Goal: Information Seeking & Learning: Understand process/instructions

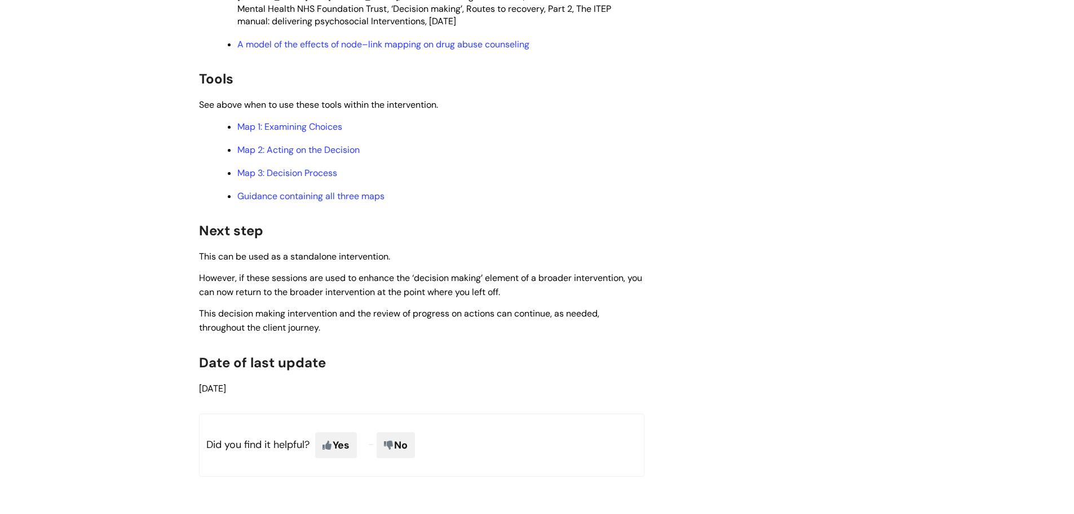
scroll to position [3226, 0]
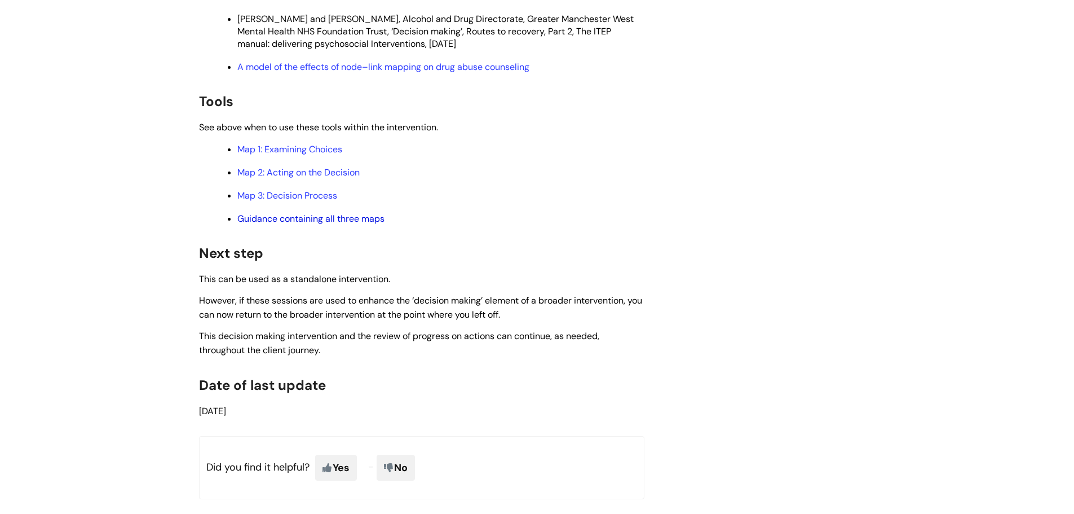
click at [316, 217] on link "Guidance containing all three maps" at bounding box center [310, 219] width 147 height 12
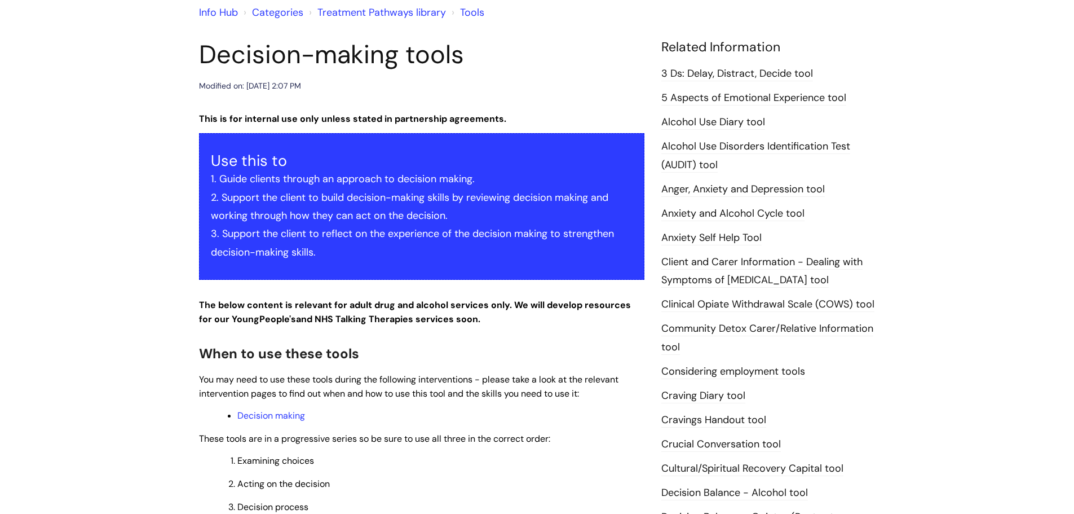
scroll to position [100, 0]
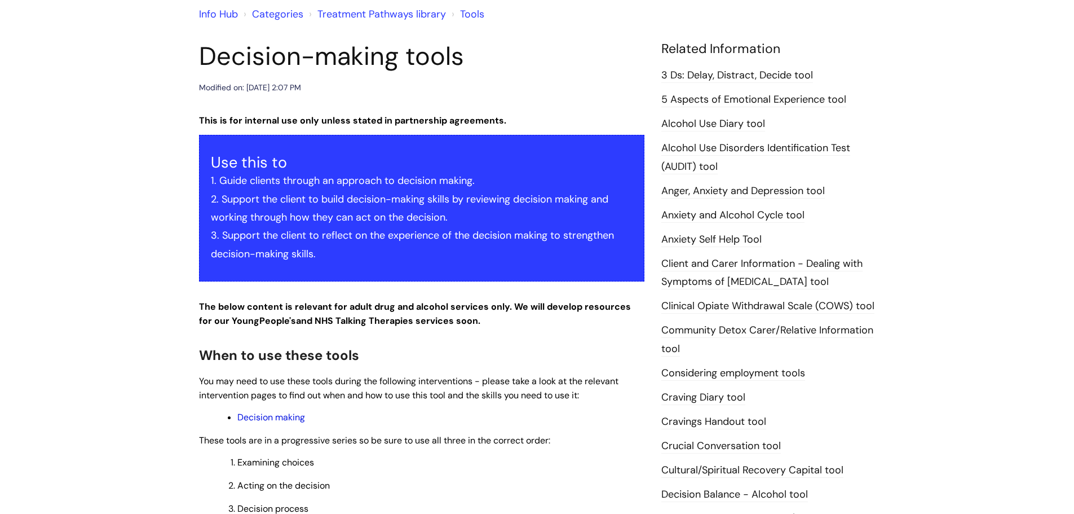
click at [284, 418] on link "Decision making" at bounding box center [271, 417] width 68 height 12
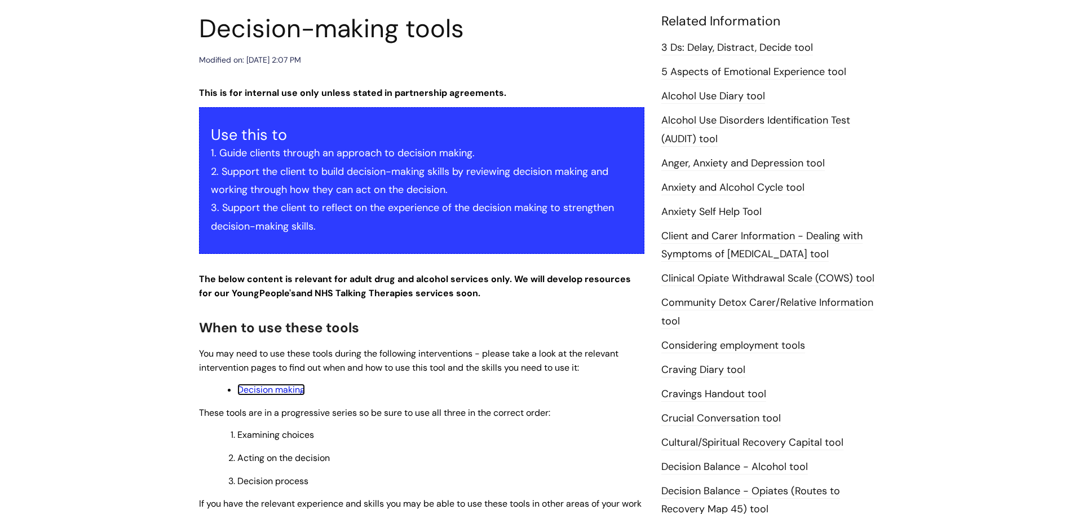
scroll to position [130, 0]
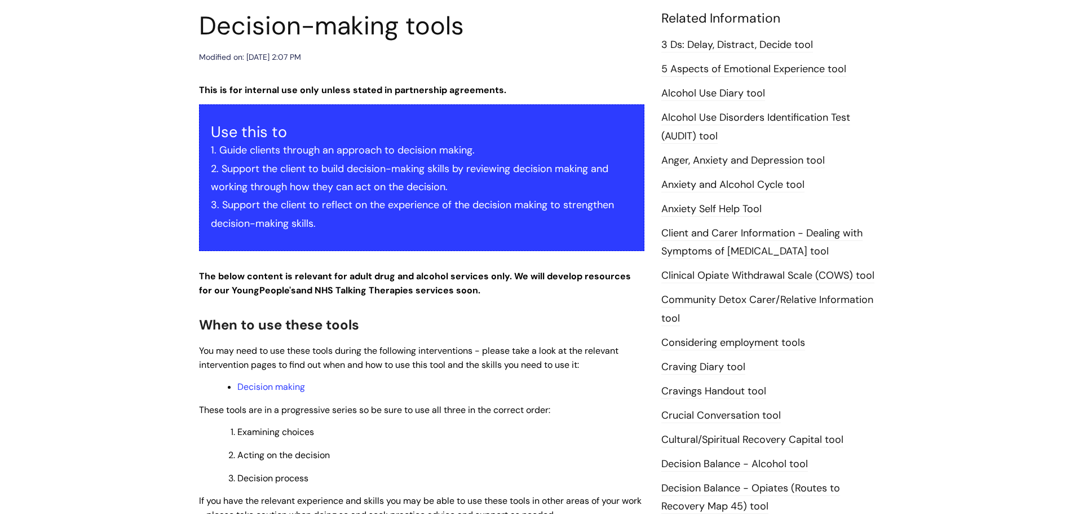
click at [745, 44] on link "3 Ds: Delay, Distract, Decide tool" at bounding box center [737, 45] width 152 height 15
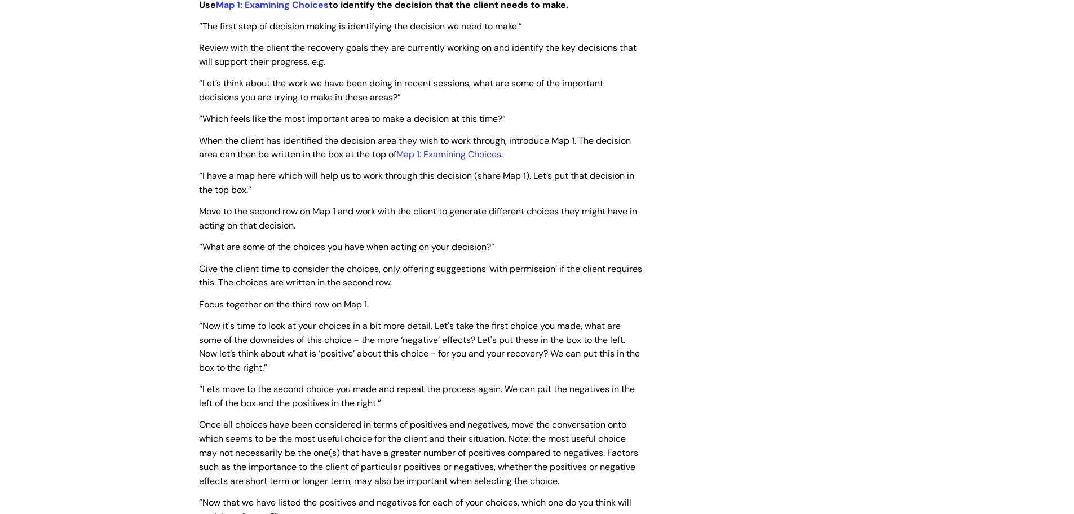
scroll to position [1589, 0]
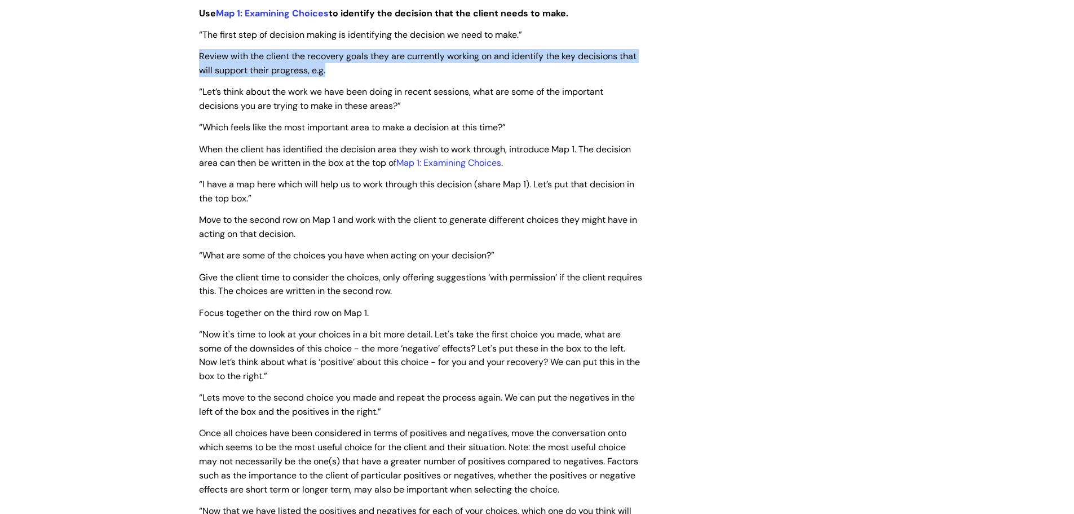
drag, startPoint x: 184, startPoint y: 59, endPoint x: 338, endPoint y: 75, distance: 154.7
click at [338, 75] on div "Info Hub Categories Treatment Pathways library Interventions Decision-making in…" at bounding box center [537, 333] width 1074 height 3666
copy span "Review with the client the recovery goals they are currently working on and ide…"
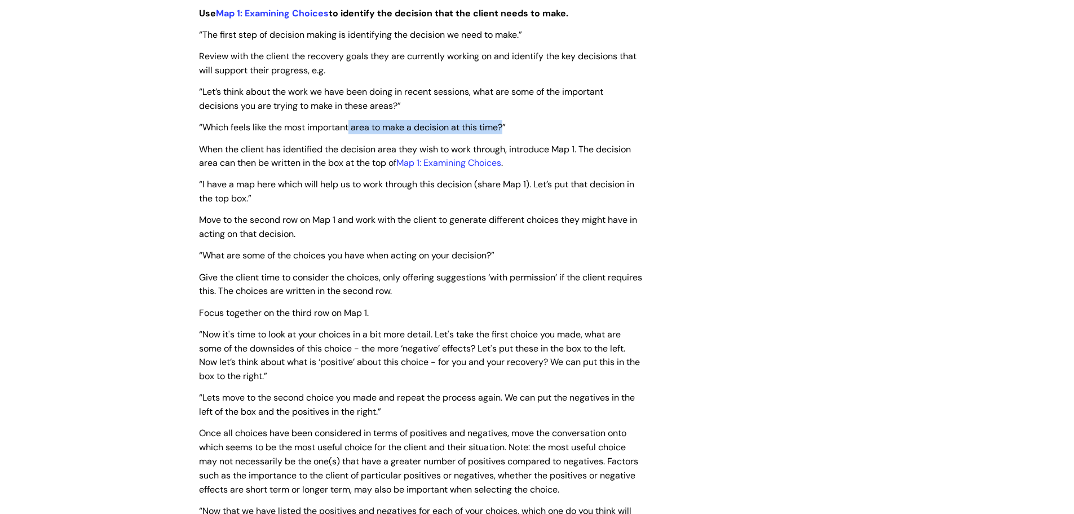
drag, startPoint x: 507, startPoint y: 130, endPoint x: 351, endPoint y: 122, distance: 155.7
click at [351, 122] on span "“Which feels like the most important area to make a decision at this time?”" at bounding box center [352, 127] width 307 height 12
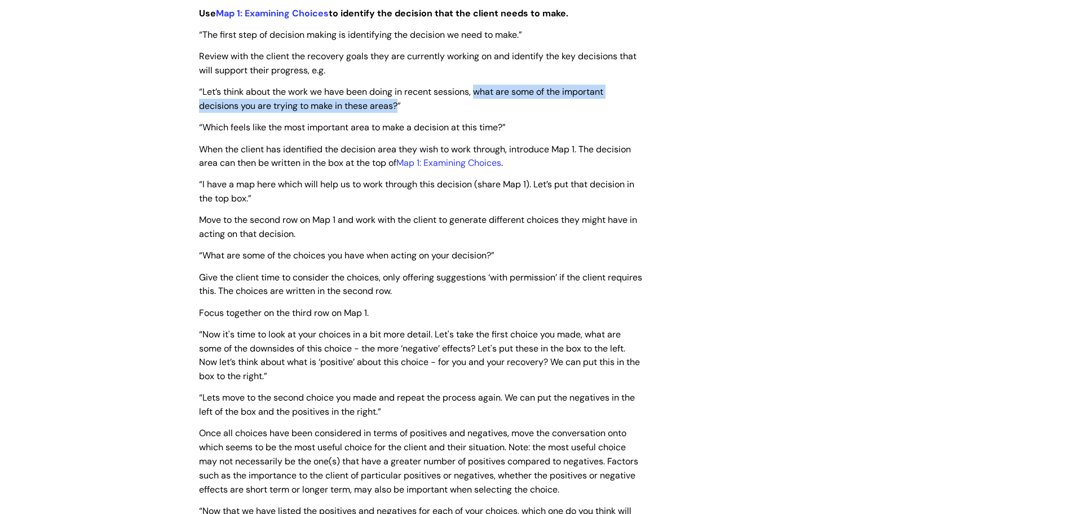
drag, startPoint x: 479, startPoint y: 91, endPoint x: 399, endPoint y: 108, distance: 82.2
click at [399, 108] on span "“Let’s think about the work we have been doing in recent sessions, what are som…" at bounding box center [401, 99] width 404 height 26
copy span "what are some of the important decisions you are trying to make in these areas?"
click at [485, 98] on p "“Let’s think about the work we have been doing in recent sessions, what are som…" at bounding box center [421, 99] width 445 height 28
drag, startPoint x: 478, startPoint y: 93, endPoint x: 400, endPoint y: 105, distance: 79.2
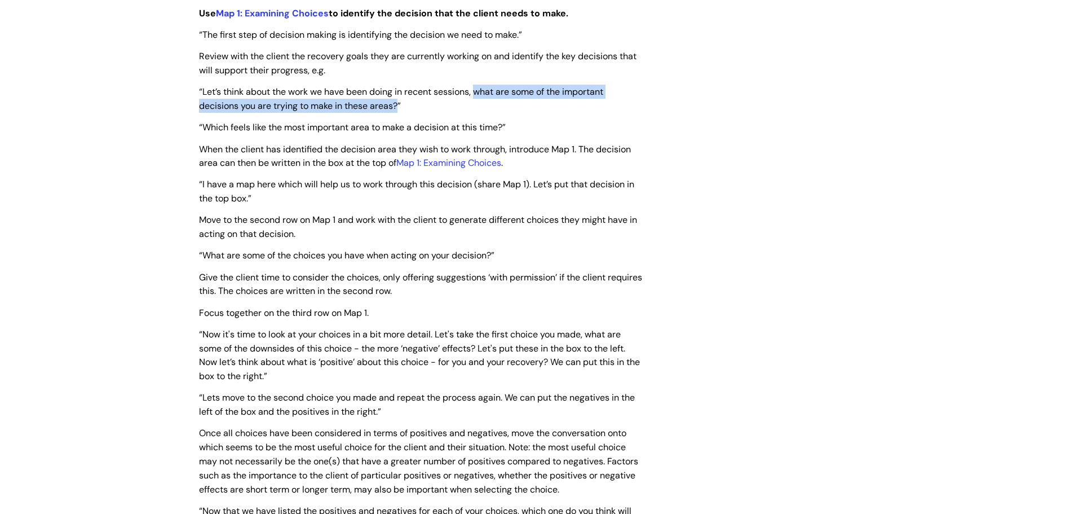
click at [400, 105] on span "“Let’s think about the work we have been doing in recent sessions, what are som…" at bounding box center [401, 99] width 404 height 26
click at [479, 94] on span "“Let’s think about the work we have been doing in recent sessions, what are som…" at bounding box center [401, 99] width 404 height 26
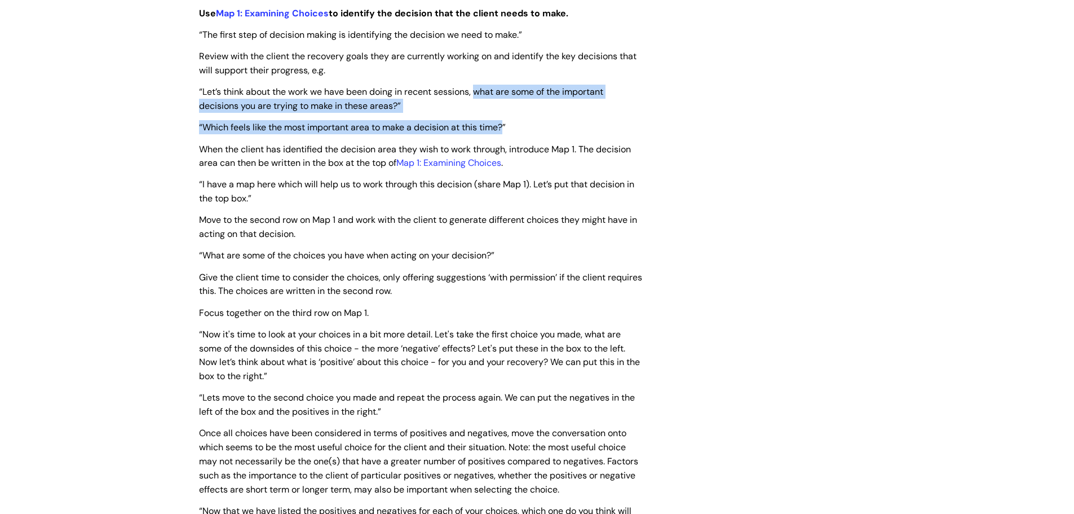
drag, startPoint x: 479, startPoint y: 94, endPoint x: 506, endPoint y: 125, distance: 40.7
click at [506, 125] on div "This is for internal use only unless stated in partnership agreements. Use this…" at bounding box center [421, 339] width 445 height 3431
copy div "what are some of the important decisions you are trying to make in these areas?…"
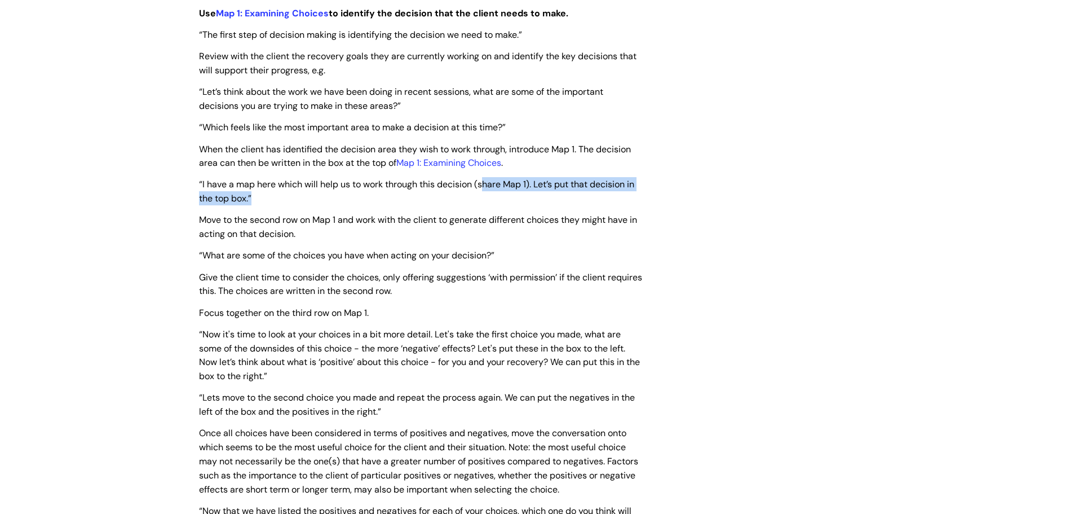
drag, startPoint x: 485, startPoint y: 176, endPoint x: 672, endPoint y: 194, distance: 188.0
click at [672, 194] on div "Decision-making intervention Modified on: Wed, 12 Jun, 2024 at 2:01 PM This is …" at bounding box center [537, 353] width 693 height 3602
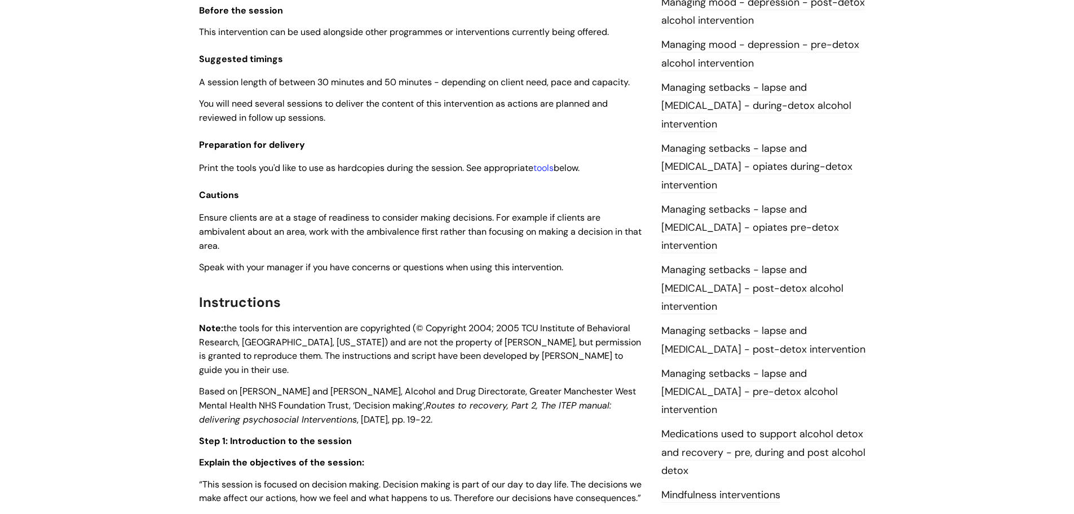
scroll to position [0, 0]
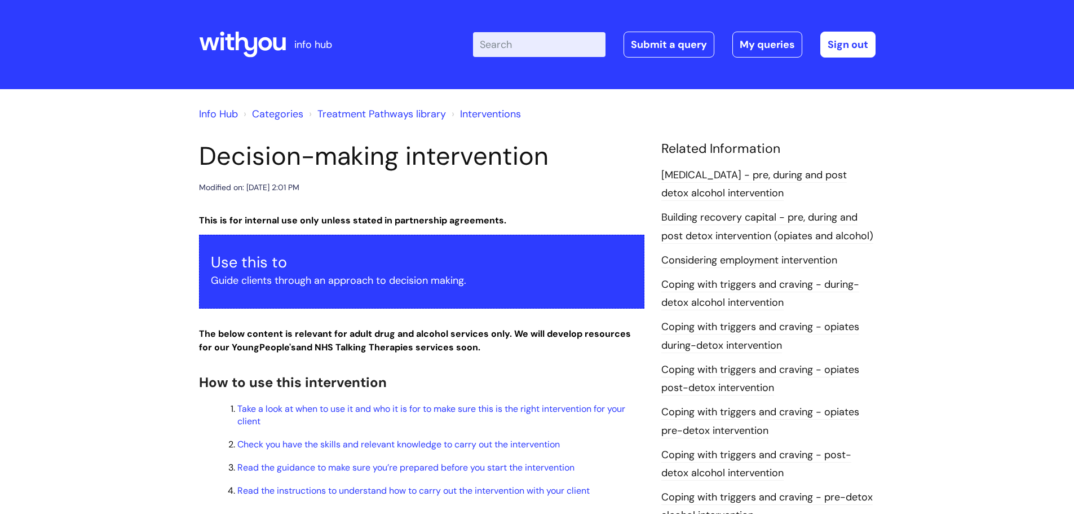
click at [501, 44] on input "Enter your search term here..." at bounding box center [539, 44] width 132 height 25
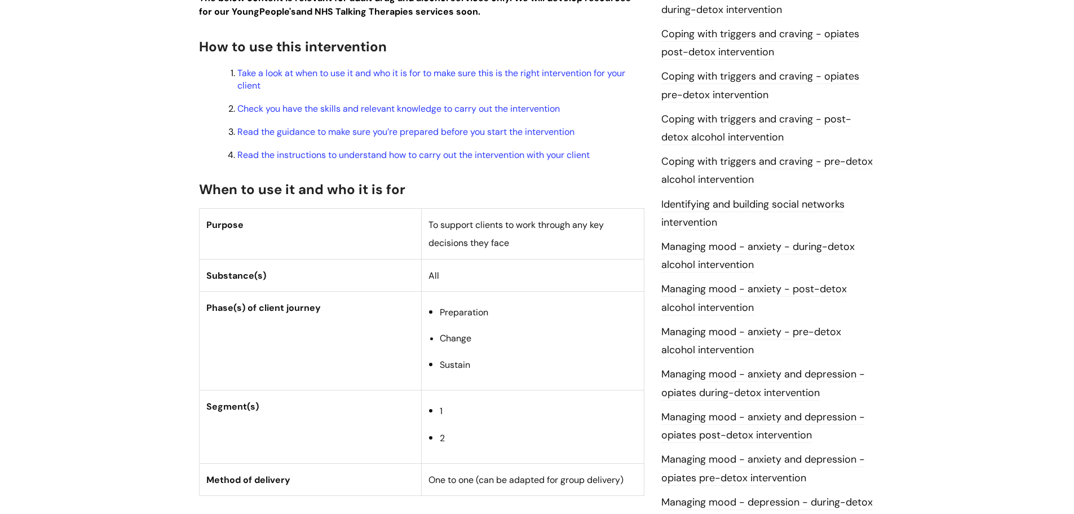
scroll to position [322, 0]
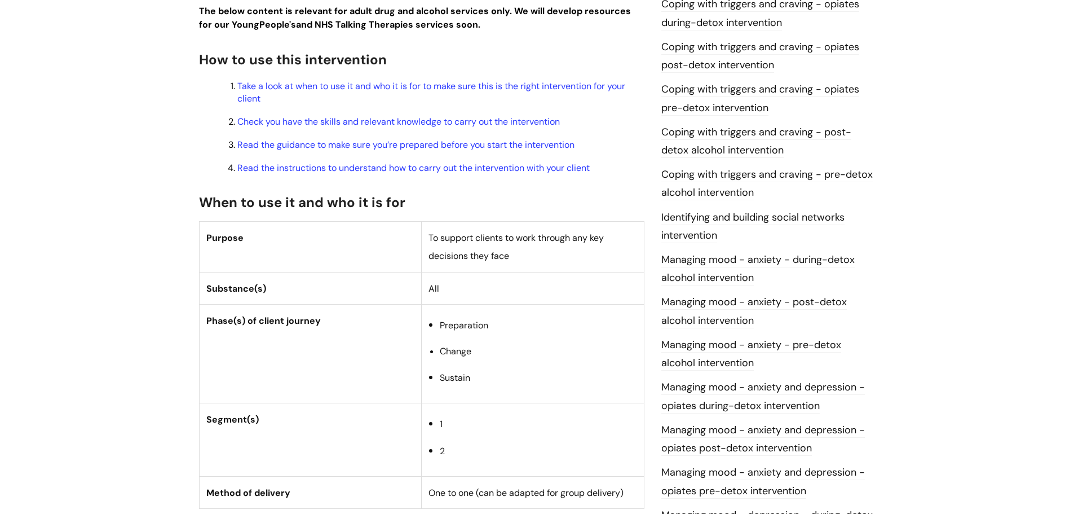
click at [778, 217] on link "Identifying and building social networks intervention" at bounding box center [752, 226] width 183 height 33
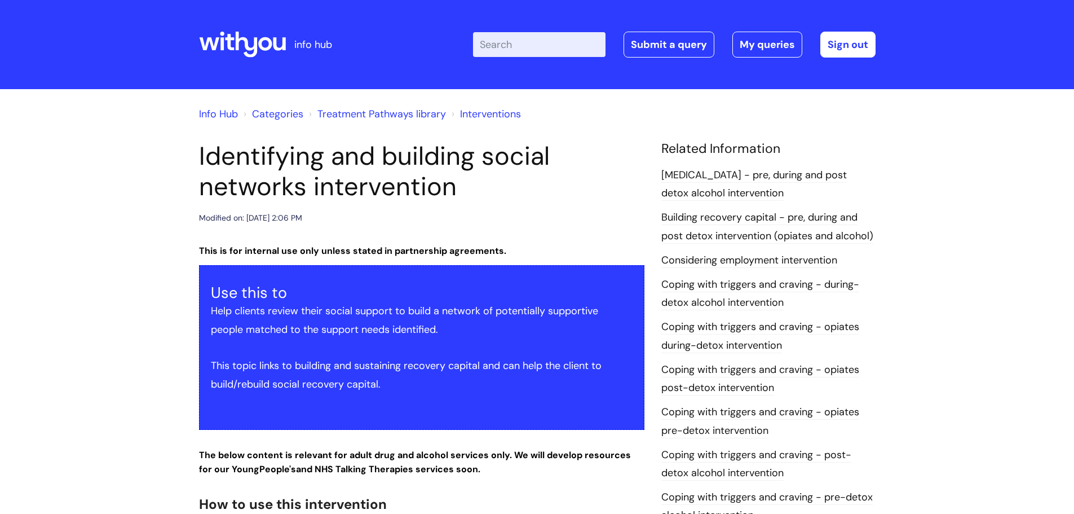
click at [529, 33] on input "Enter your search term here..." at bounding box center [539, 44] width 132 height 25
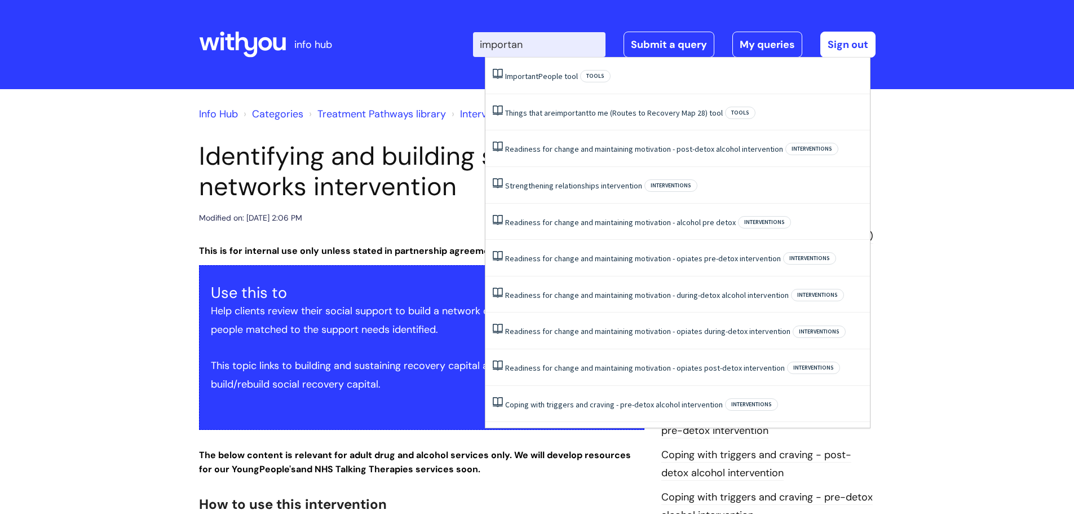
type input "important"
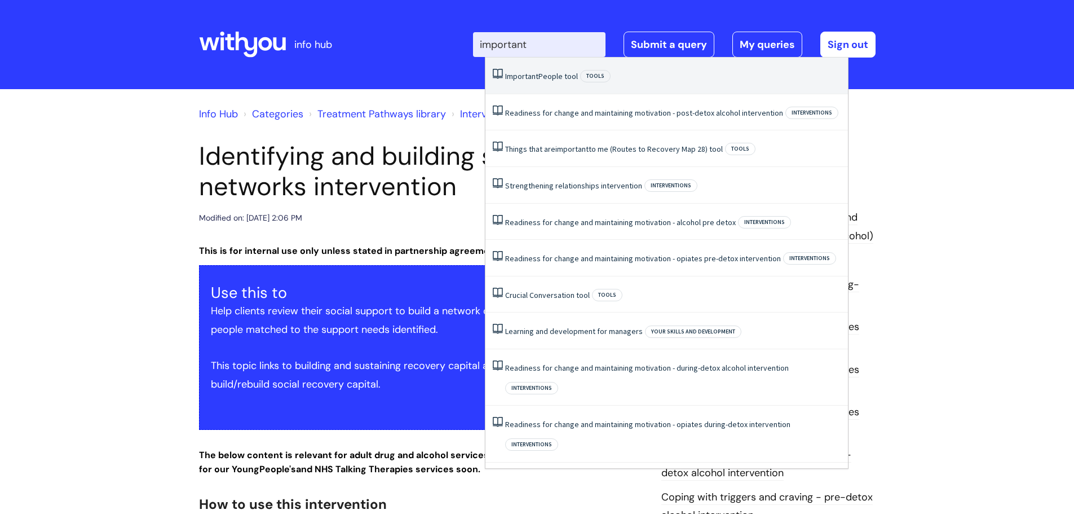
click at [551, 77] on link "Important People tool" at bounding box center [541, 76] width 73 height 10
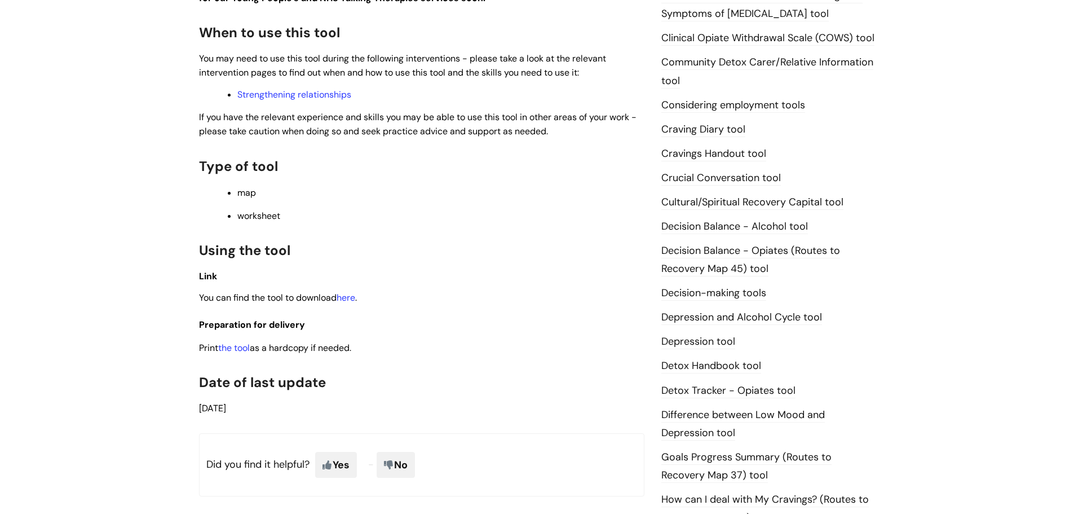
scroll to position [369, 0]
click at [351, 295] on link "here" at bounding box center [346, 296] width 19 height 12
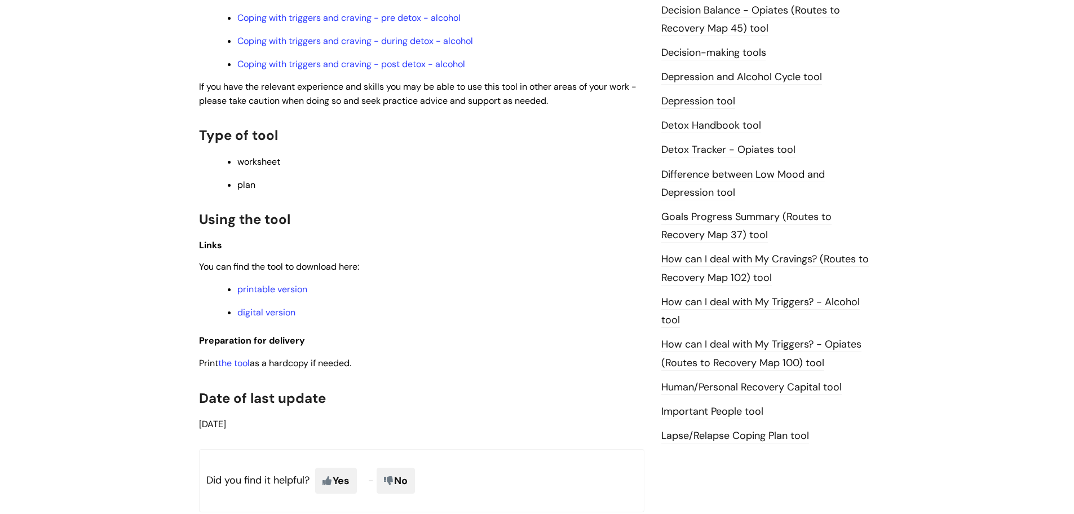
scroll to position [582, 0]
click at [278, 289] on link "printable version" at bounding box center [272, 290] width 70 height 12
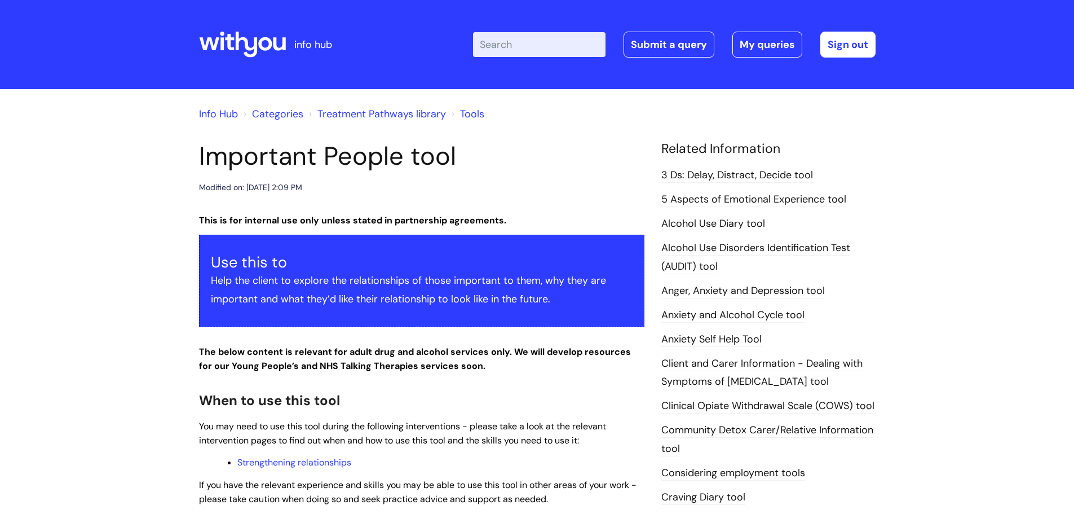
click at [543, 43] on input "Enter your search term here..." at bounding box center [539, 44] width 132 height 25
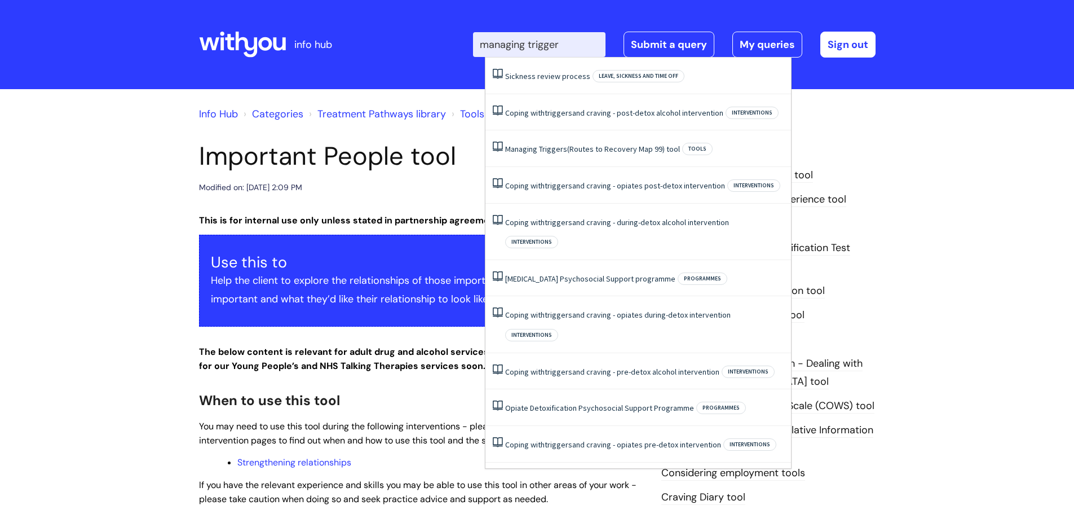
type input "managing triggers"
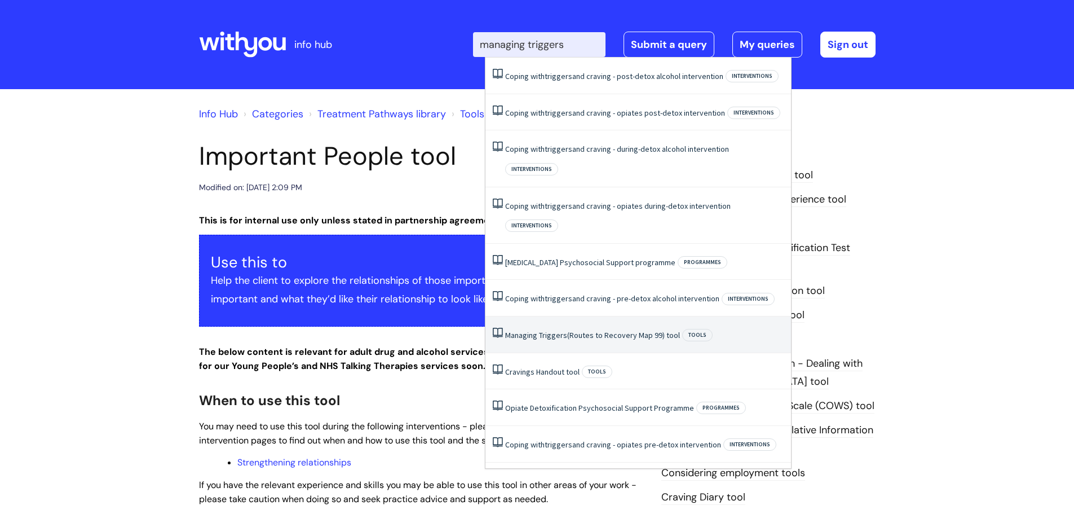
click at [599, 330] on link "Managing Triggers (Routes to Recovery Map 99) tool" at bounding box center [592, 335] width 175 height 10
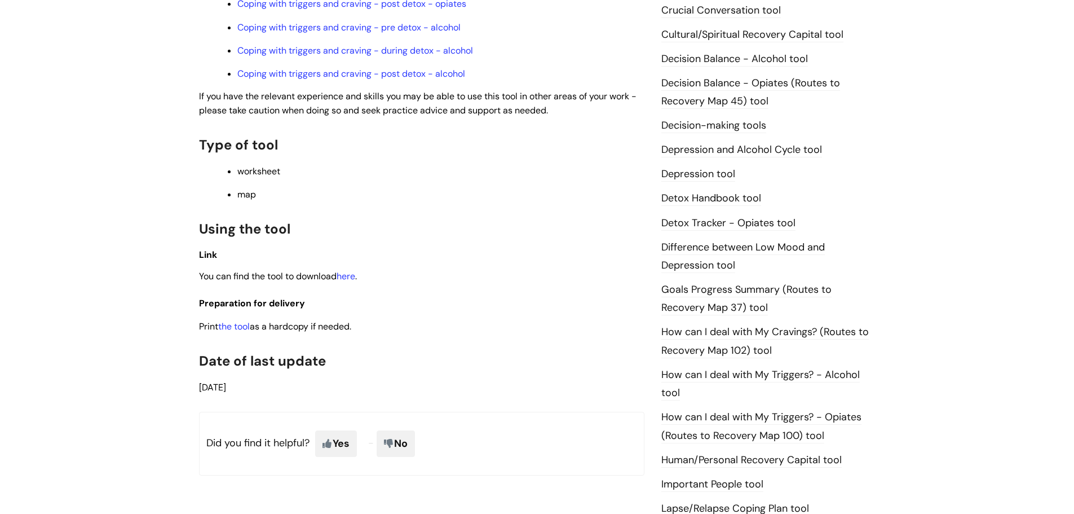
scroll to position [561, 0]
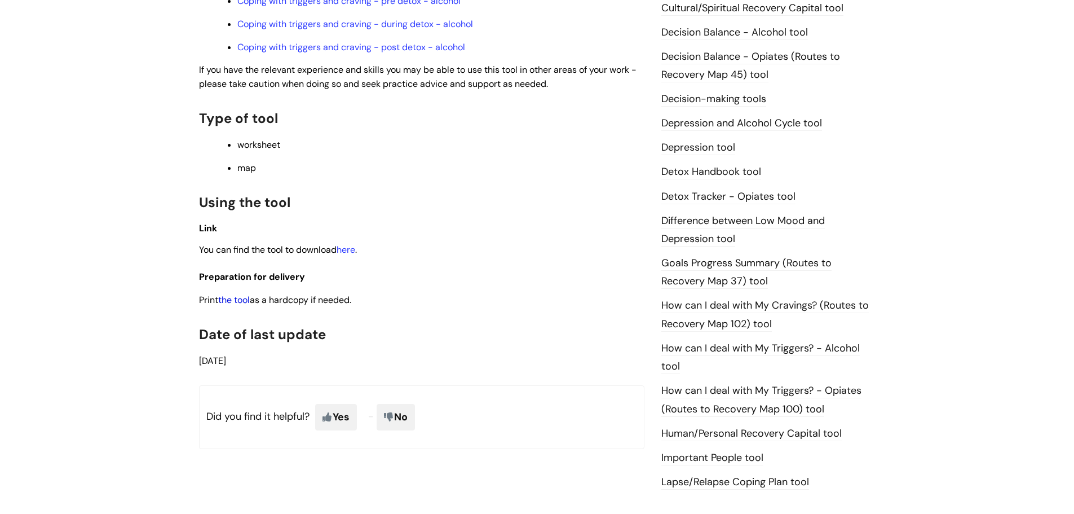
click at [238, 300] on link "the tool" at bounding box center [234, 300] width 32 height 12
